Goal: Task Accomplishment & Management: Manage account settings

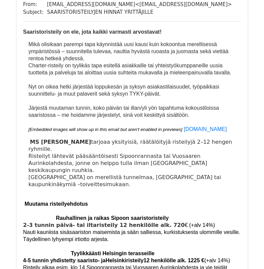
scroll to position [78, 0]
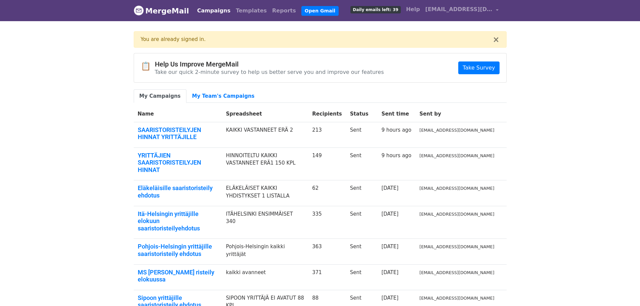
click at [210, 10] on link "Campaigns" at bounding box center [214, 10] width 39 height 13
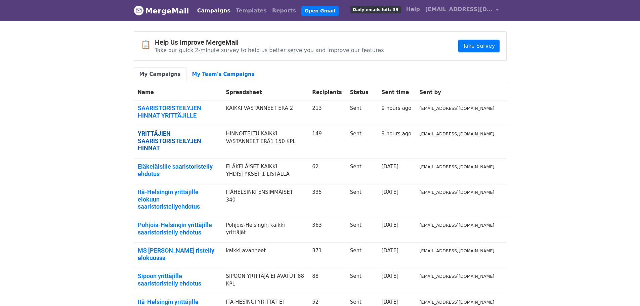
click at [163, 133] on link "YRITTÄJIEN SAARISTORISTEILYJEN HINNAT" at bounding box center [178, 141] width 80 height 22
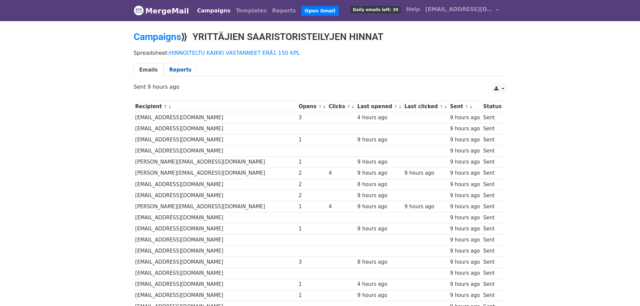
click at [176, 70] on link "Reports" at bounding box center [181, 70] width 34 height 14
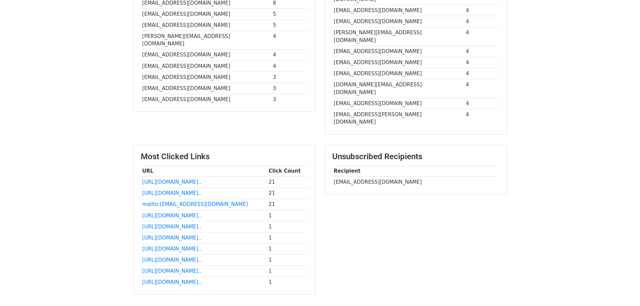
scroll to position [237, 0]
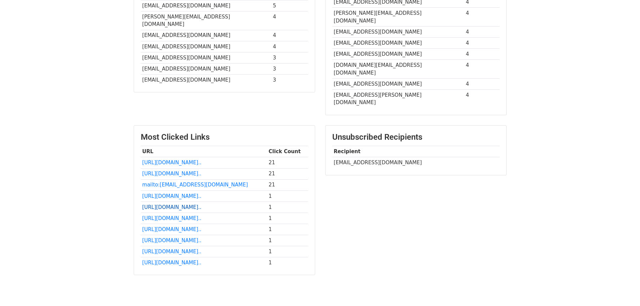
click at [186, 204] on link "http://www.namorada.fi/?utm..." at bounding box center [171, 207] width 59 height 6
click at [193, 204] on link "http://www.namorada.fi/?utm..." at bounding box center [171, 207] width 59 height 6
click at [189, 238] on link "http://www.namorada.fi/?utm..." at bounding box center [171, 241] width 59 height 6
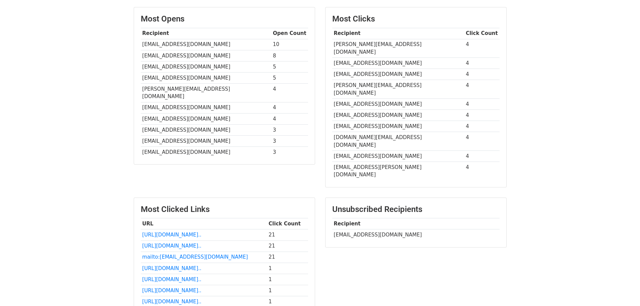
scroll to position [159, 0]
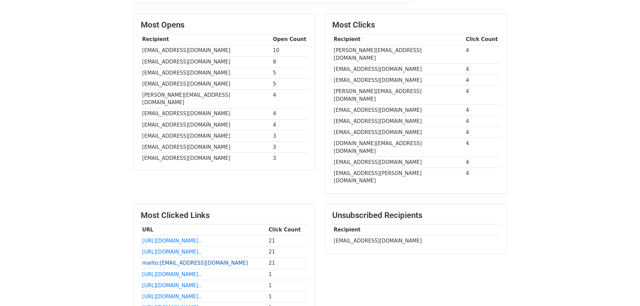
click at [178, 260] on link "mailto:info@namorada.fi" at bounding box center [195, 263] width 106 height 6
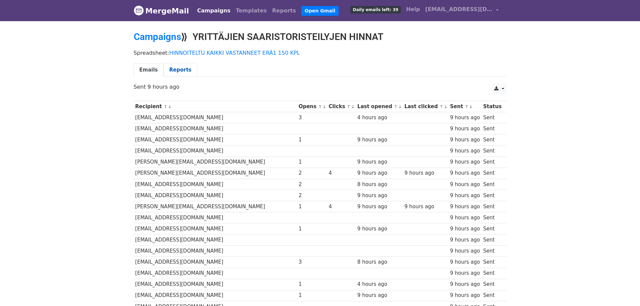
click at [180, 70] on link "Reports" at bounding box center [181, 70] width 34 height 14
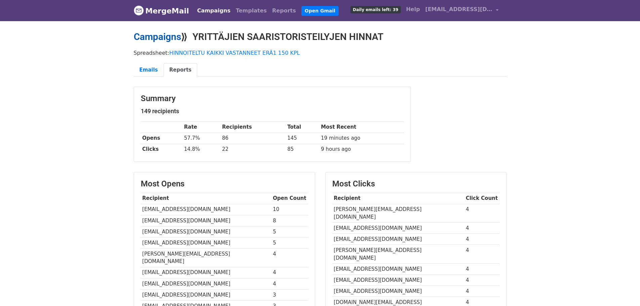
click at [160, 35] on link "Campaigns" at bounding box center [157, 36] width 47 height 11
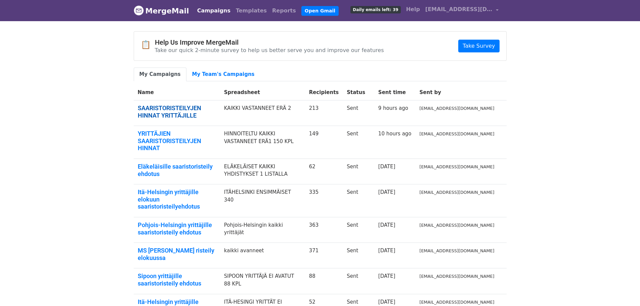
click at [173, 110] on link "SAARISTORISTEILYJEN HINNAT YRITTÄJILLE" at bounding box center [177, 112] width 78 height 14
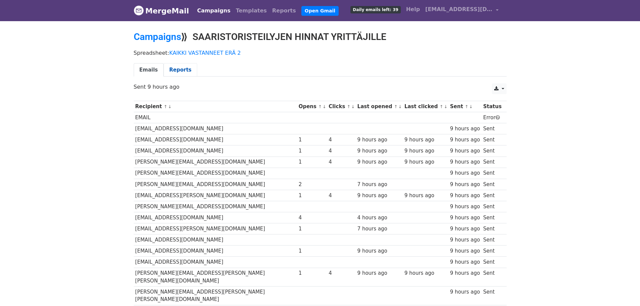
click at [174, 69] on link "Reports" at bounding box center [181, 70] width 34 height 14
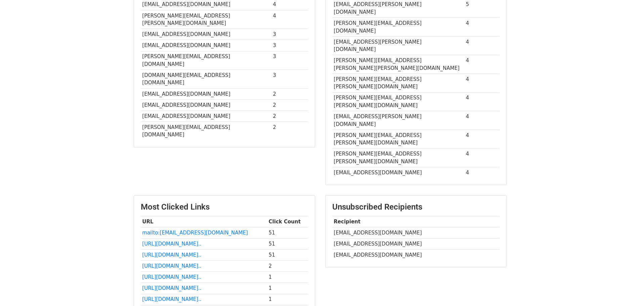
scroll to position [235, 0]
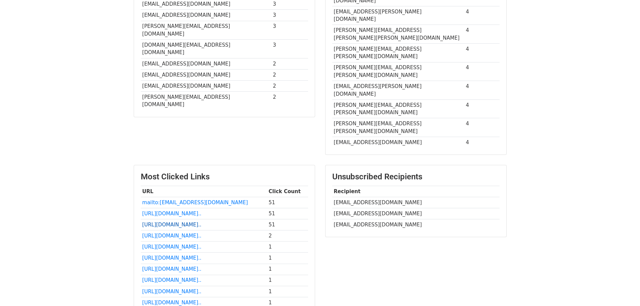
click at [198, 222] on link "http://www.namorada.fi/?utm..." at bounding box center [171, 225] width 59 height 6
click at [178, 300] on link "http://www.namorada.fi/?utm..." at bounding box center [171, 303] width 59 height 6
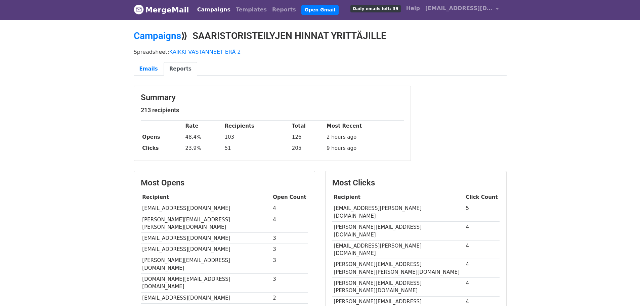
scroll to position [0, 0]
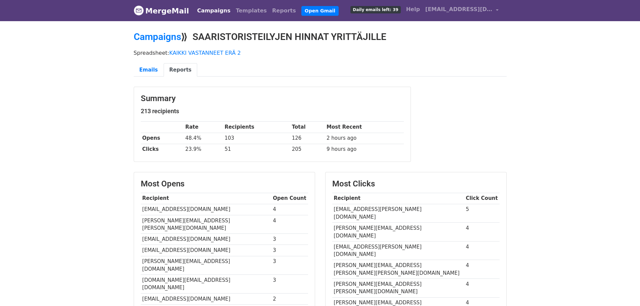
click at [200, 9] on link "Campaigns" at bounding box center [214, 10] width 39 height 13
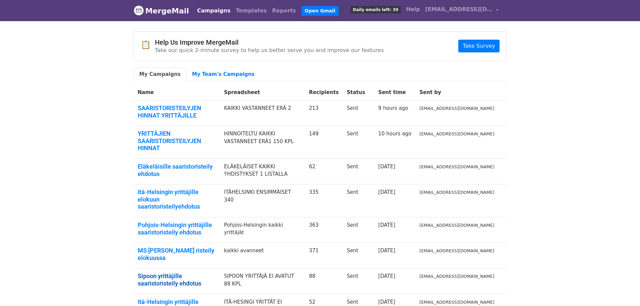
click at [205, 273] on link "Sipoon yrittäjille saaristoristeily ehdotus" at bounding box center [177, 280] width 78 height 14
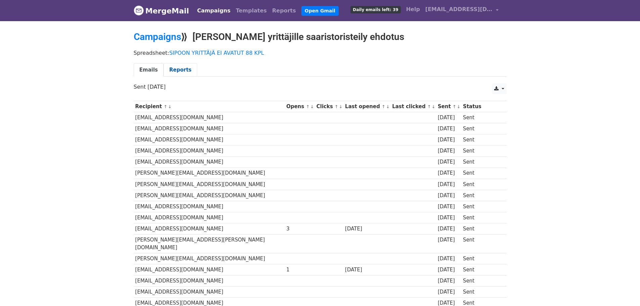
click at [180, 69] on link "Reports" at bounding box center [181, 70] width 34 height 14
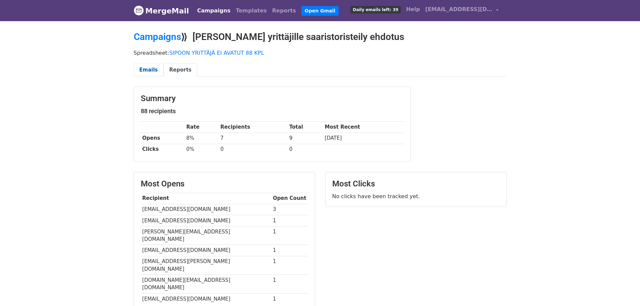
click at [148, 67] on link "Emails" at bounding box center [149, 70] width 30 height 14
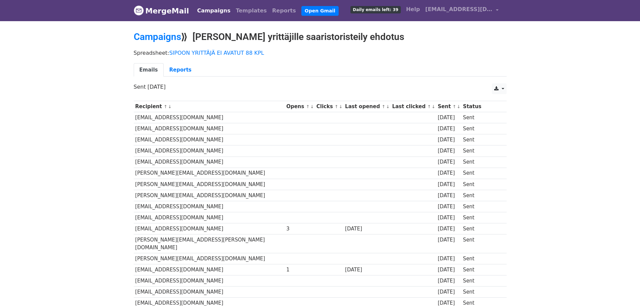
click at [209, 10] on link "Campaigns" at bounding box center [214, 10] width 39 height 13
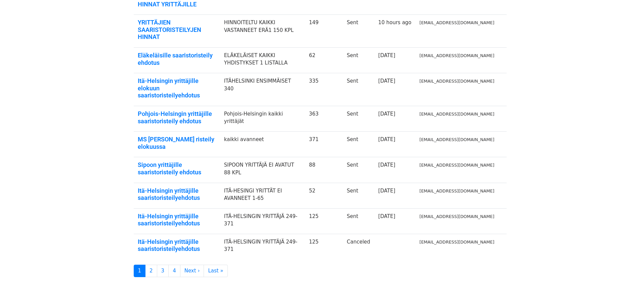
scroll to position [113, 0]
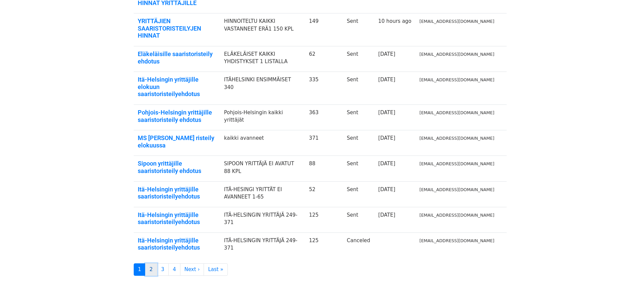
click at [151, 264] on link "2" at bounding box center [151, 270] width 12 height 12
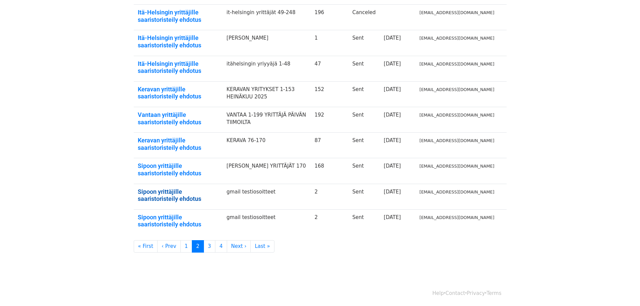
scroll to position [122, 0]
click at [204, 245] on link "3" at bounding box center [210, 246] width 12 height 12
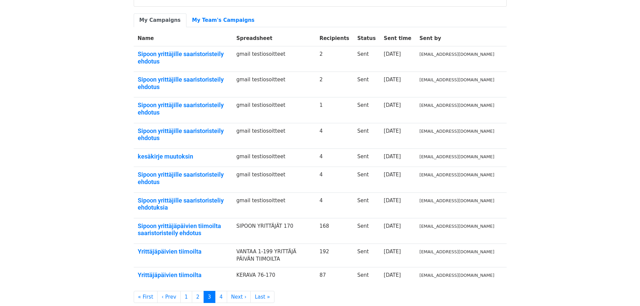
scroll to position [69, 0]
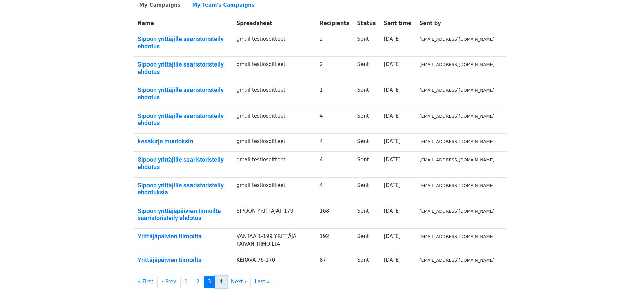
click at [215, 276] on link "4" at bounding box center [221, 282] width 12 height 12
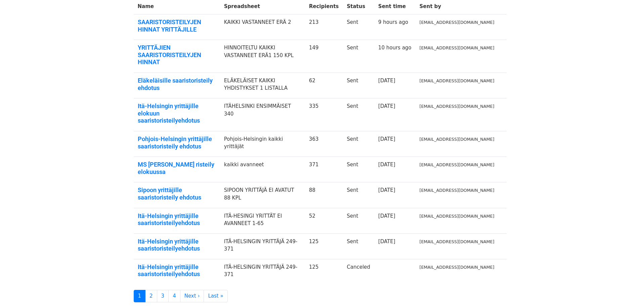
scroll to position [113, 0]
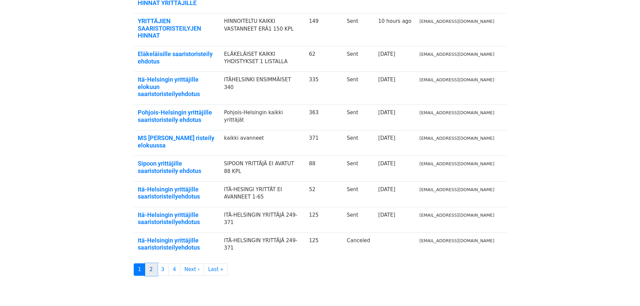
click at [150, 264] on link "2" at bounding box center [151, 270] width 12 height 12
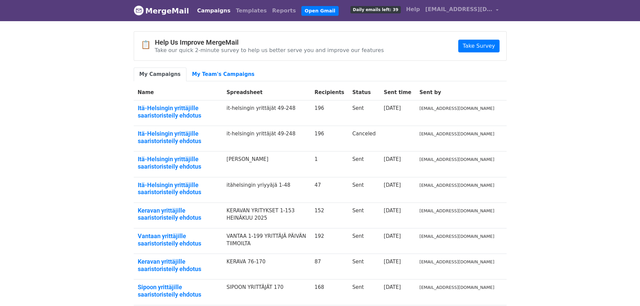
click at [139, 92] on th "Name" at bounding box center [178, 93] width 89 height 16
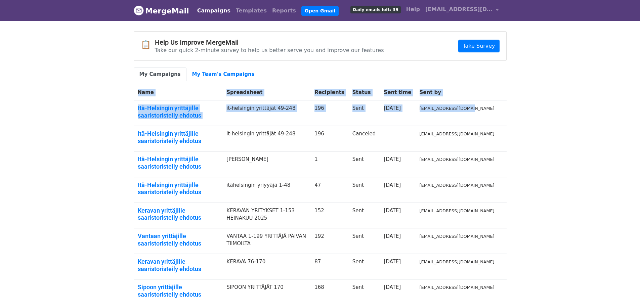
drag, startPoint x: 139, startPoint y: 92, endPoint x: 477, endPoint y: 120, distance: 339.0
click at [477, 120] on tbody "Name Spreadsheet Recipients Status Sent time Sent by Itä-Helsingin yrittäjille …" at bounding box center [320, 221] width 373 height 272
click at [488, 46] on link "Take Survey" at bounding box center [479, 46] width 41 height 13
click at [238, 11] on link "Templates" at bounding box center [251, 10] width 36 height 13
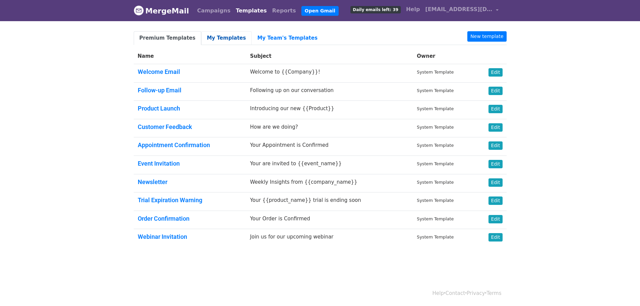
click at [225, 37] on link "My Templates" at bounding box center [226, 38] width 50 height 14
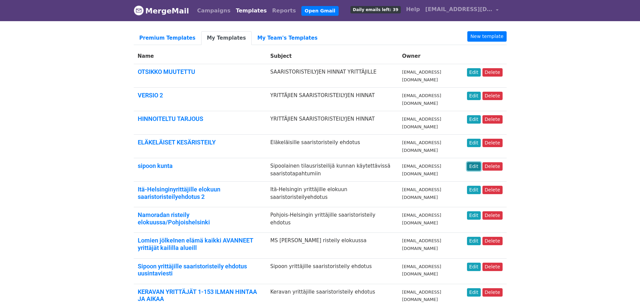
click at [479, 165] on link "Edit" at bounding box center [474, 166] width 14 height 8
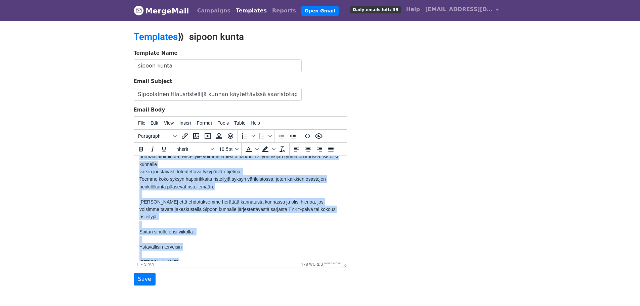
scroll to position [177, 0]
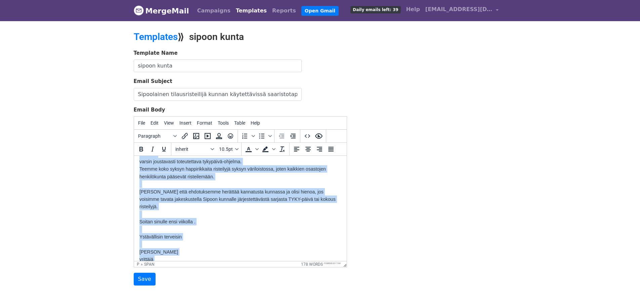
drag, startPoint x: 139, startPoint y: 166, endPoint x: 187, endPoint y: 253, distance: 99.6
click at [187, 253] on body "Hei. Olin yhteydessä Iris Lindqvistiin kysyäkseni kuka Sipoon kunnassa hoitaa h…" at bounding box center [240, 128] width 202 height 286
click at [187, 263] on p "0400-157901" at bounding box center [240, 266] width 202 height 7
drag, startPoint x: 139, startPoint y: 164, endPoint x: 179, endPoint y: 245, distance: 90.8
click at [179, 251] on body "Hei. Olin yhteydessä Iris Lindqvistiin kysyäkseni kuka Sipoon kunnassa hoitaa h…" at bounding box center [240, 128] width 202 height 286
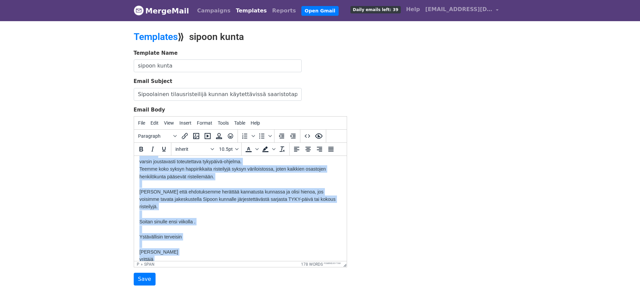
copy body "Hei. Olin yhteydessä Iris Lindqvistiin kysyäkseni kuka Sipoon kunnassa hoitaa h…"
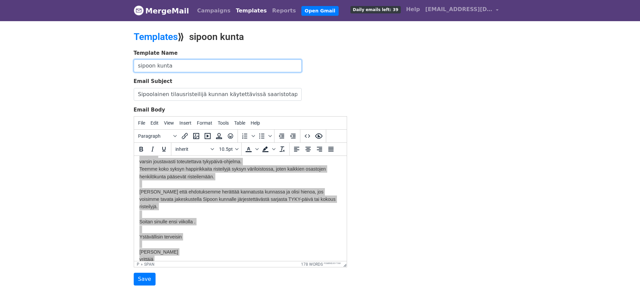
click at [188, 61] on input "sipoon kunta" at bounding box center [218, 66] width 168 height 13
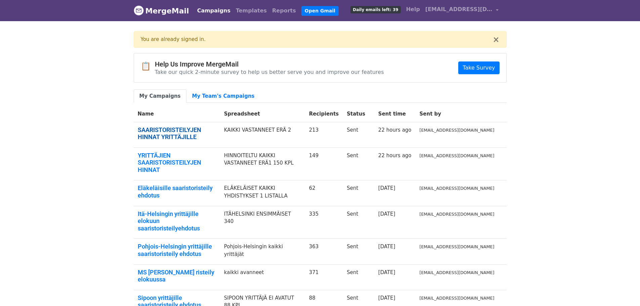
click at [185, 127] on link "SAARISTORISTEILYJEN HINNAT YRITTÄJILLE" at bounding box center [177, 133] width 78 height 14
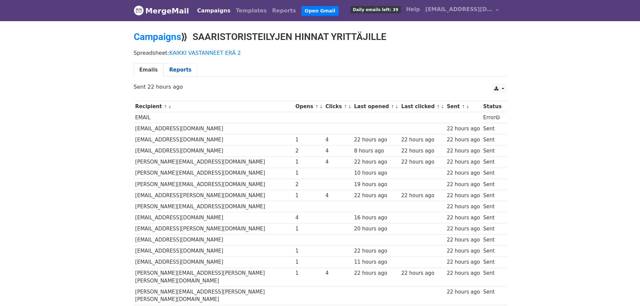
click at [183, 69] on link "Reports" at bounding box center [181, 70] width 34 height 14
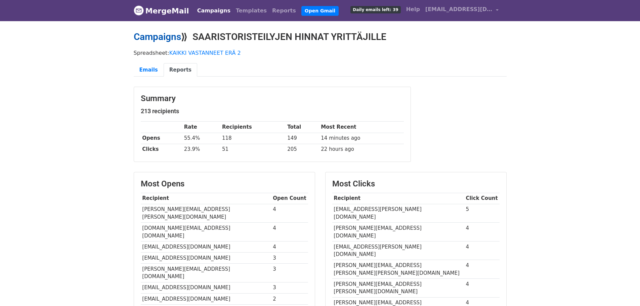
click at [172, 38] on link "Campaigns" at bounding box center [157, 36] width 47 height 11
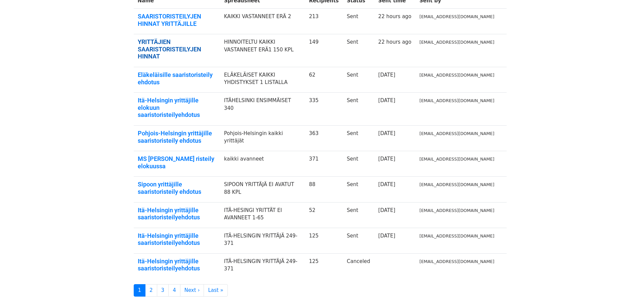
scroll to position [113, 0]
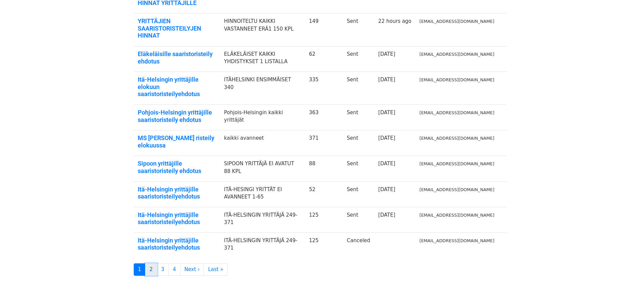
click at [154, 264] on link "2" at bounding box center [151, 270] width 12 height 12
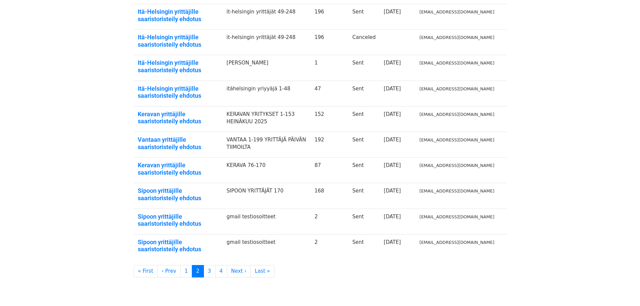
scroll to position [101, 0]
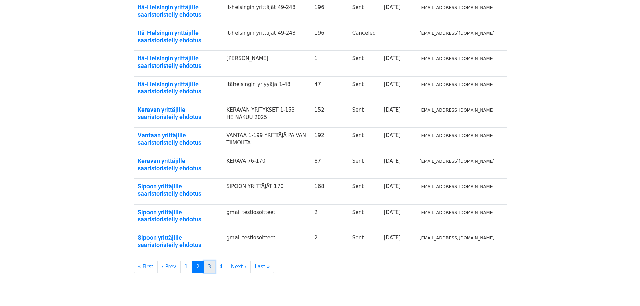
click at [207, 267] on link "3" at bounding box center [210, 267] width 12 height 12
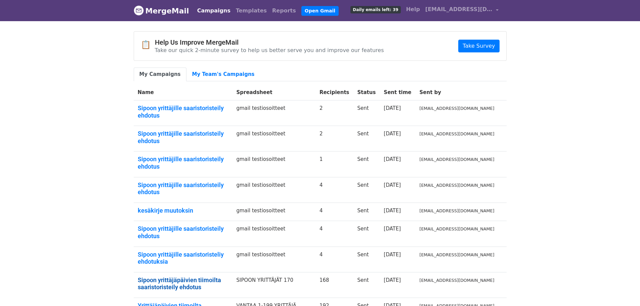
scroll to position [69, 0]
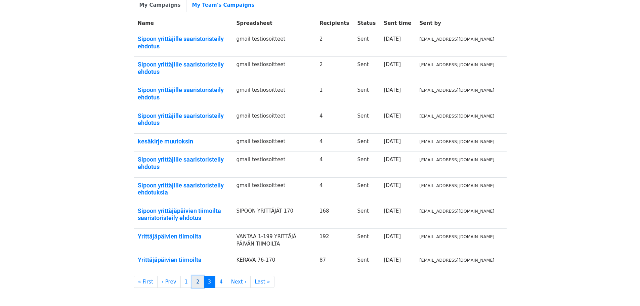
click at [192, 276] on link "2" at bounding box center [198, 282] width 12 height 12
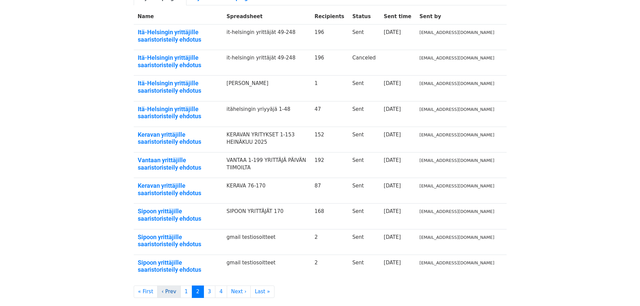
scroll to position [78, 0]
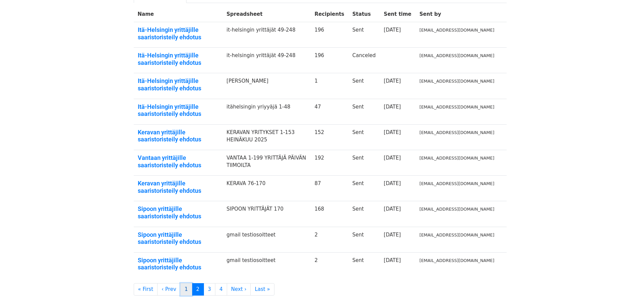
click at [181, 288] on link "1" at bounding box center [187, 289] width 12 height 12
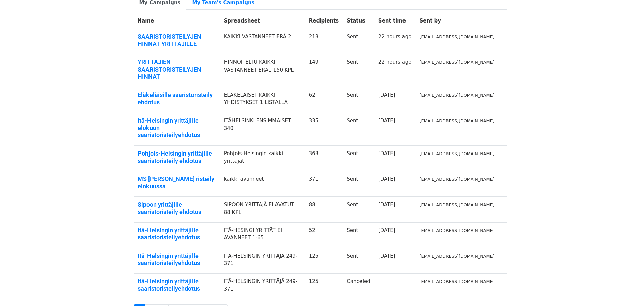
scroll to position [90, 0]
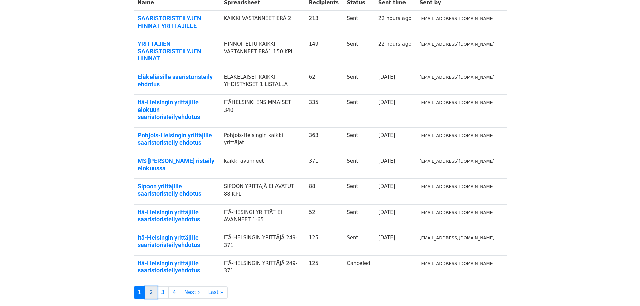
click at [150, 286] on link "2" at bounding box center [151, 292] width 12 height 12
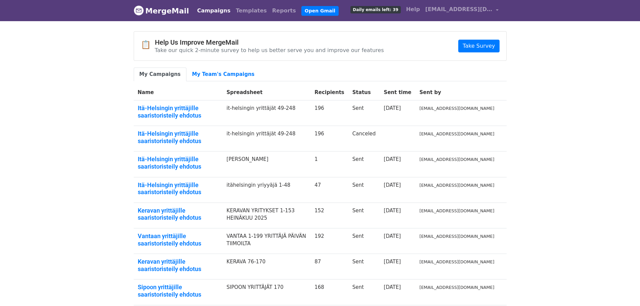
click at [422, 63] on div "📋 Help Us Improve MergeMail Take our quick 2-minute survey to help us better se…" at bounding box center [320, 202] width 383 height 343
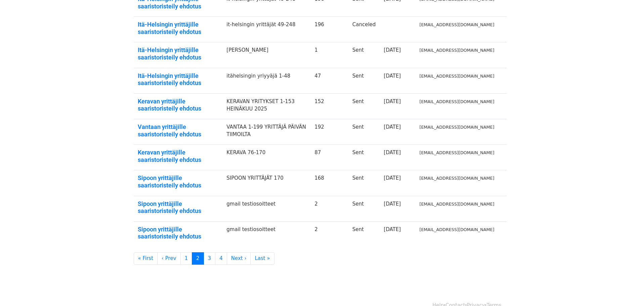
scroll to position [122, 0]
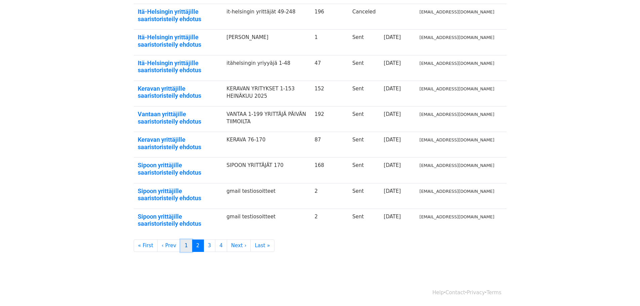
click at [184, 243] on link "1" at bounding box center [187, 246] width 12 height 12
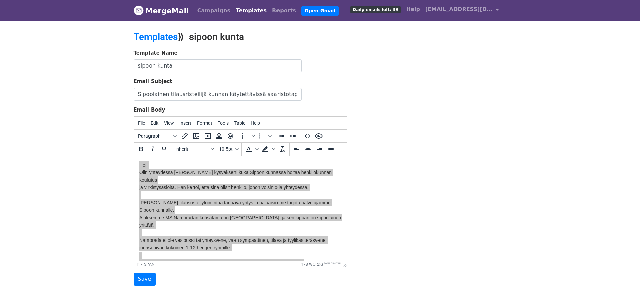
click at [234, 12] on link "Templates" at bounding box center [251, 10] width 36 height 13
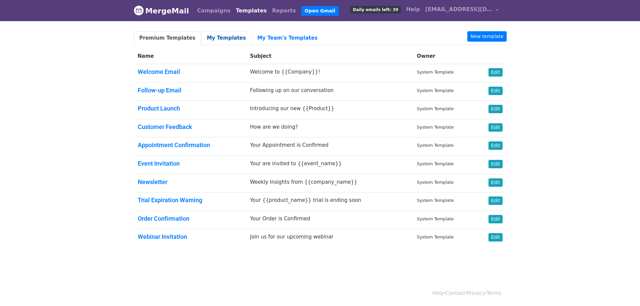
click at [216, 39] on link "My Templates" at bounding box center [226, 38] width 50 height 14
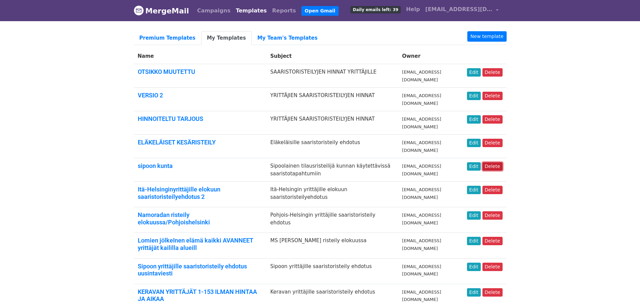
click at [498, 167] on link "Delete" at bounding box center [493, 166] width 20 height 8
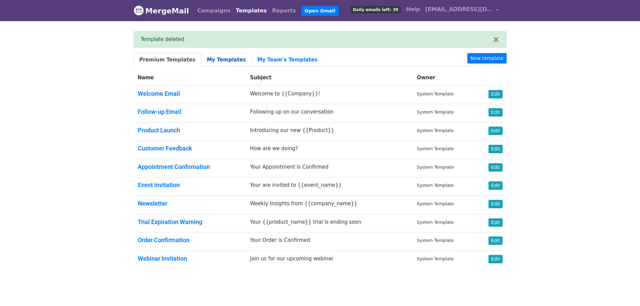
click at [219, 59] on link "My Templates" at bounding box center [226, 60] width 50 height 14
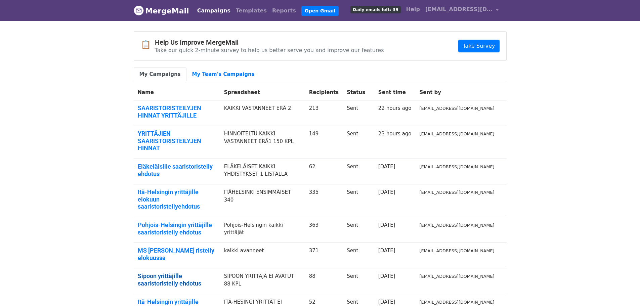
click at [198, 273] on link "Sipoon yrittäjille saaristoristeily ehdotus" at bounding box center [177, 280] width 78 height 14
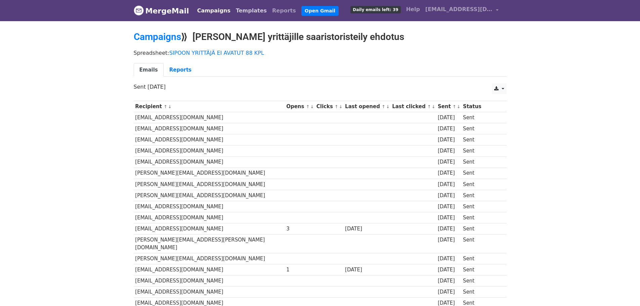
click at [237, 11] on link "Templates" at bounding box center [251, 10] width 36 height 13
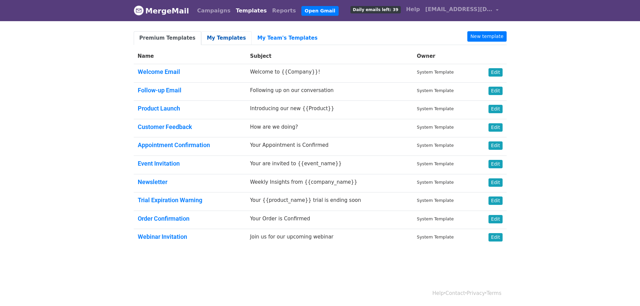
click at [218, 38] on link "My Templates" at bounding box center [226, 38] width 50 height 14
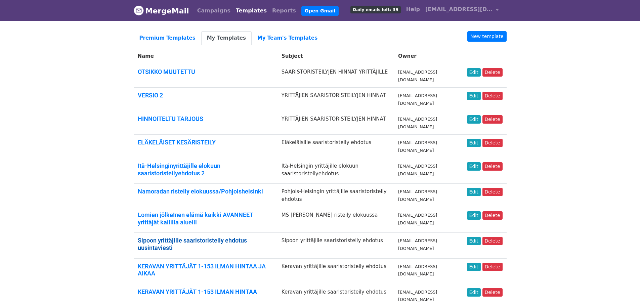
click at [229, 239] on link "Sipoon yrittäjille saaristoristeily ehdotus uusintaviesti" at bounding box center [192, 244] width 109 height 14
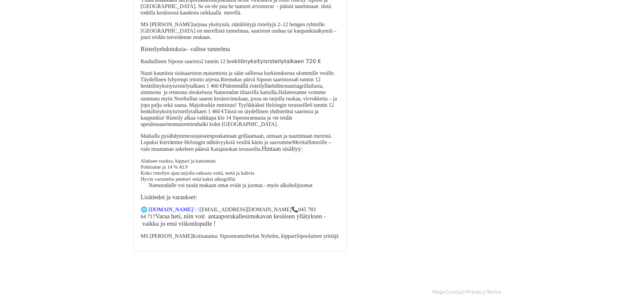
scroll to position [144, 0]
click at [407, 185] on div "Subject Sipoon yrittäjille saaristoristeily ehdotus Content Kesä on parhaimmill…" at bounding box center [320, 89] width 383 height 325
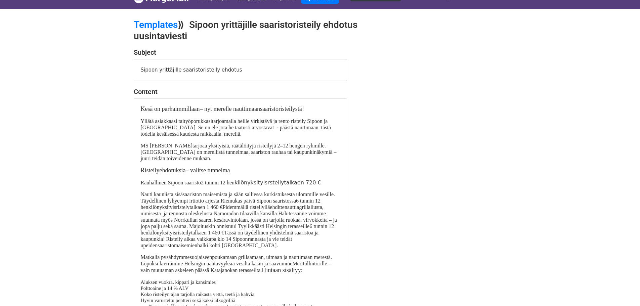
scroll to position [0, 0]
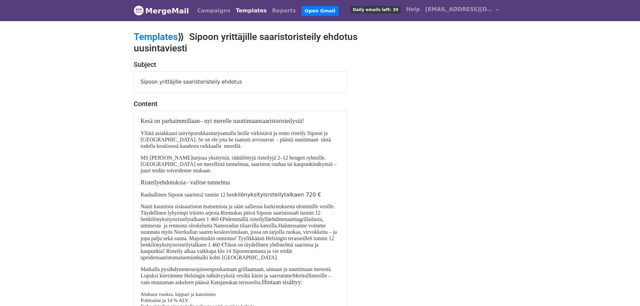
click at [381, 66] on div "Subject Sipoon yrittäjille saaristoristeily ehdotus Content Kesä on parhaimmill…" at bounding box center [320, 223] width 383 height 325
click at [270, 11] on link "Reports" at bounding box center [284, 10] width 29 height 13
click at [376, 52] on h2 "Templates ⟫ Sipoon yrittäjille saaristoristeily ehdotus uusintaviesti" at bounding box center [256, 42] width 245 height 23
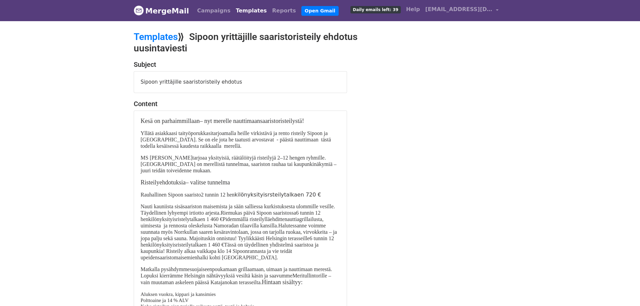
click at [332, 65] on h4 "Subject" at bounding box center [240, 65] width 213 height 8
click at [216, 12] on link "Campaigns" at bounding box center [214, 10] width 39 height 13
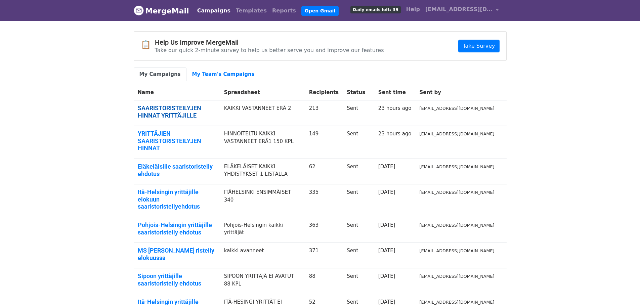
click at [186, 108] on link "SAARISTORISTEILYJEN HINNAT YRITTÄJILLE" at bounding box center [177, 112] width 78 height 14
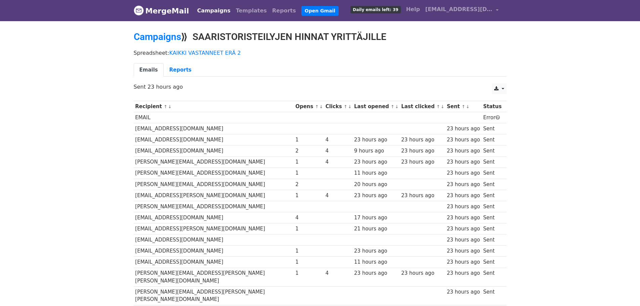
click at [147, 142] on td "juhani.huhtamaki@k-market.com" at bounding box center [214, 139] width 160 height 11
click at [219, 53] on link "KAIKKI VASTANNEET ERÄ 2" at bounding box center [205, 53] width 72 height 6
click at [235, 10] on link "Templates" at bounding box center [251, 10] width 36 height 13
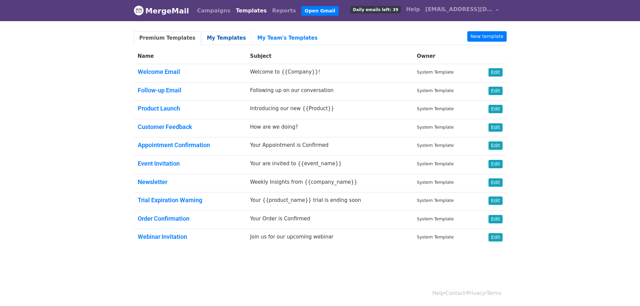
click at [221, 38] on link "My Templates" at bounding box center [226, 38] width 50 height 14
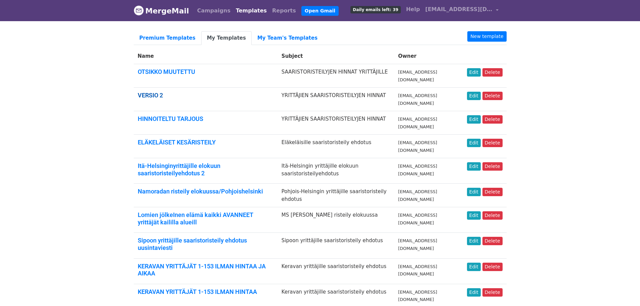
click at [156, 95] on link "VERSIO 2" at bounding box center [150, 95] width 25 height 7
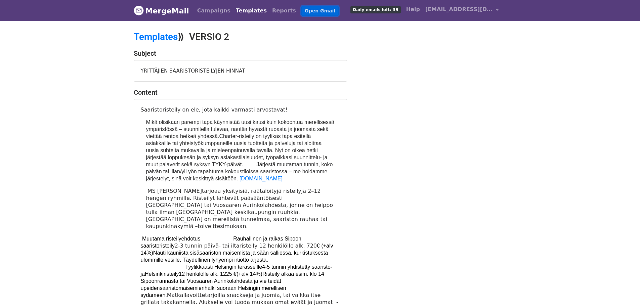
click at [302, 11] on link "Open Gmail" at bounding box center [320, 11] width 37 height 10
click at [395, 9] on span "Daily emails left: 39" at bounding box center [376, 9] width 50 height 7
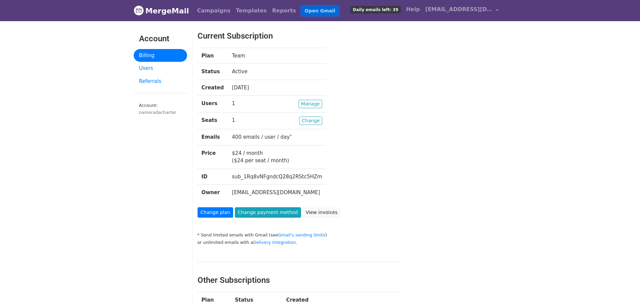
click at [302, 10] on link "Open Gmail" at bounding box center [320, 11] width 37 height 10
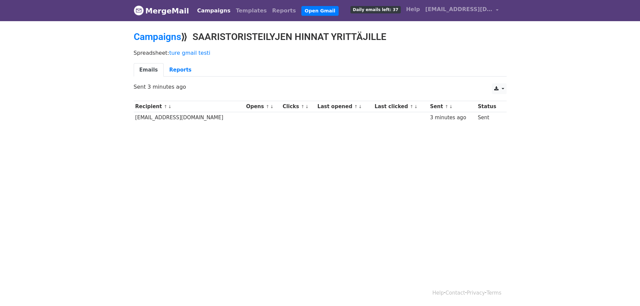
click at [147, 120] on td "ture.nyholm@gmail.com" at bounding box center [189, 117] width 111 height 11
click at [156, 68] on link "Emails" at bounding box center [149, 70] width 30 height 14
click at [302, 11] on link "Open Gmail" at bounding box center [320, 11] width 37 height 10
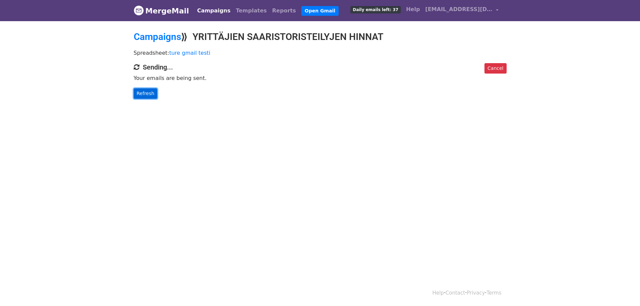
click at [146, 93] on link "Refresh" at bounding box center [146, 93] width 24 height 10
click at [150, 92] on link "Refresh" at bounding box center [146, 93] width 24 height 10
click at [393, 130] on html "MergeMail Campaigns Templates Reports Open Gmail Daily emails left: 37 Help [EM…" at bounding box center [320, 153] width 640 height 306
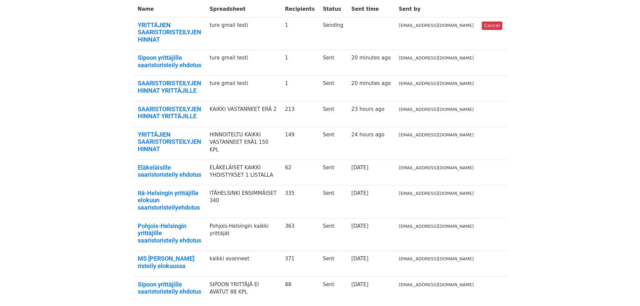
scroll to position [103, 0]
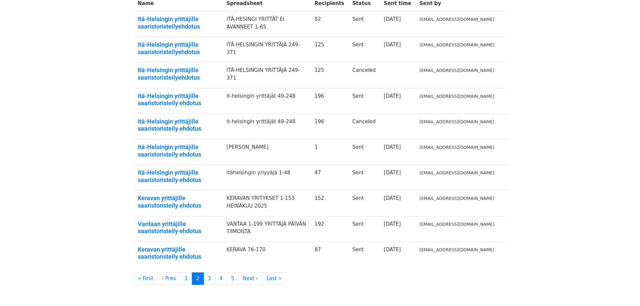
scroll to position [90, 0]
click at [216, 198] on link "Keravan yrittäjille saaristoristeily ehdotus" at bounding box center [178, 201] width 81 height 14
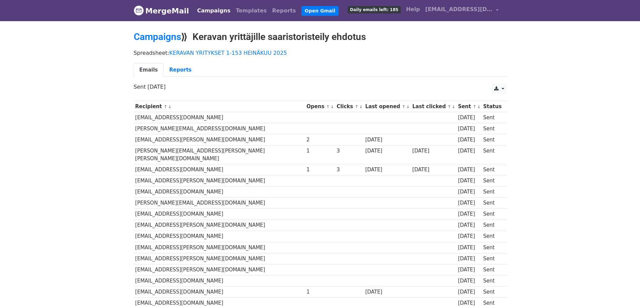
click at [146, 131] on td "hannu.kainulainen@co.inet.fi" at bounding box center [219, 128] width 171 height 11
click at [237, 10] on link "Templates" at bounding box center [251, 10] width 36 height 13
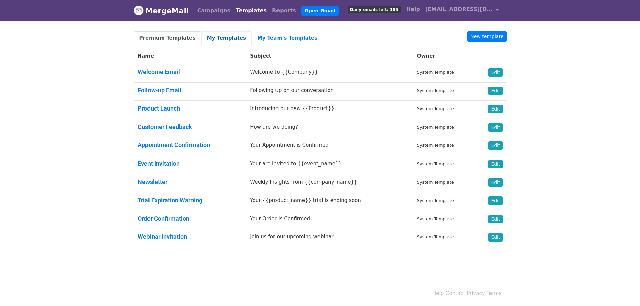
click at [221, 39] on link "My Templates" at bounding box center [226, 38] width 50 height 14
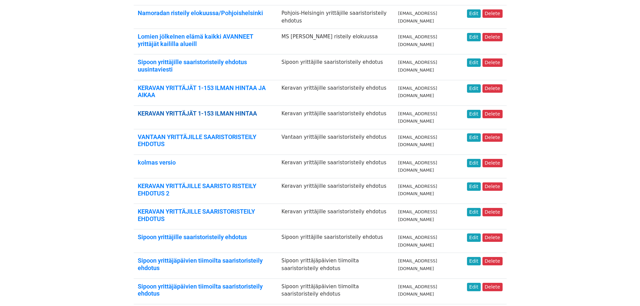
scroll to position [179, 0]
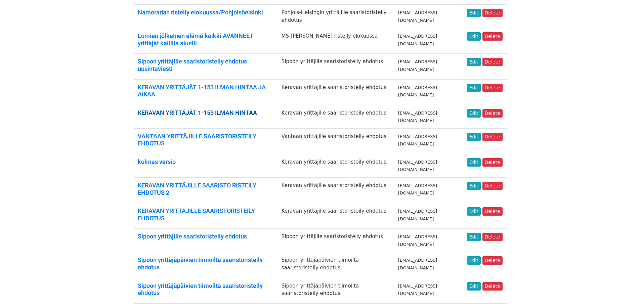
click at [172, 109] on link "KERAVAN YRITTÄJÄT 1-153 ILMAN HINTAA" at bounding box center [197, 112] width 119 height 7
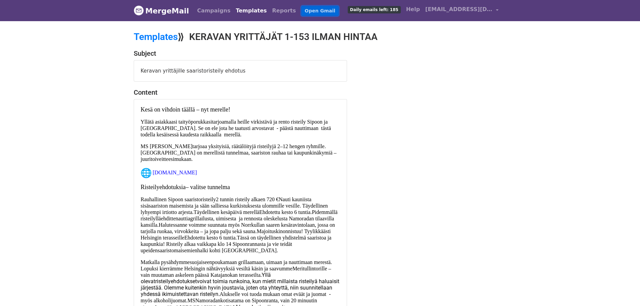
click at [302, 9] on link "Open Gmail" at bounding box center [320, 11] width 37 height 10
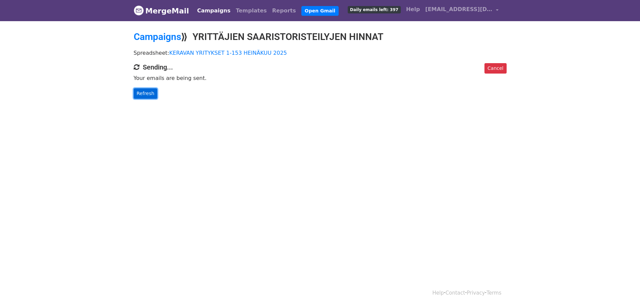
click at [149, 95] on link "Refresh" at bounding box center [146, 93] width 24 height 10
click at [146, 92] on link "Refresh" at bounding box center [146, 93] width 24 height 10
click at [493, 66] on link "Cancel" at bounding box center [496, 68] width 22 height 10
